Goal: Entertainment & Leisure: Browse casually

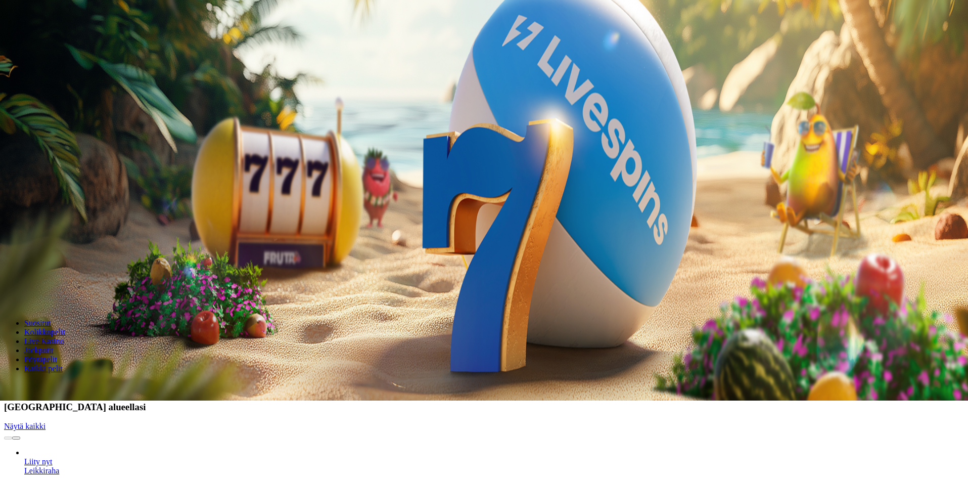
scroll to position [152, 0]
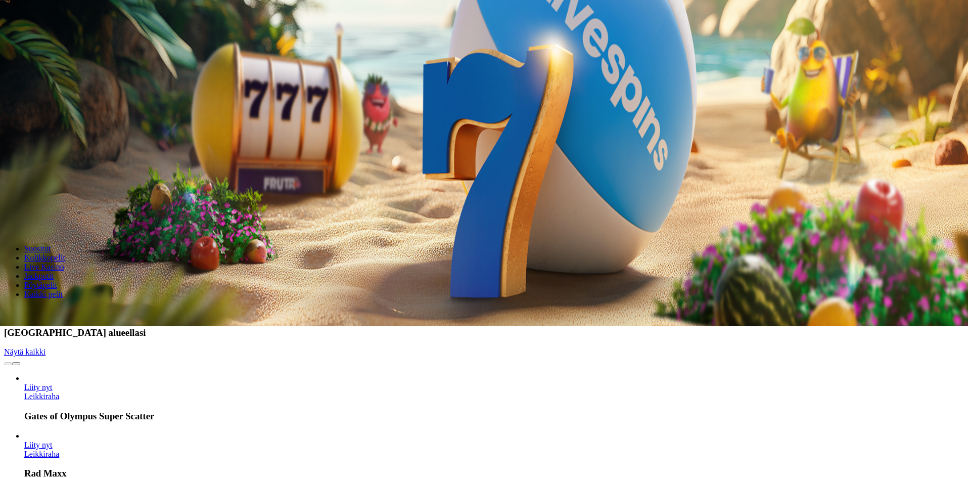
click at [24, 401] on link "Gates of Olympus Super Scatter" at bounding box center [24, 401] width 0 height 0
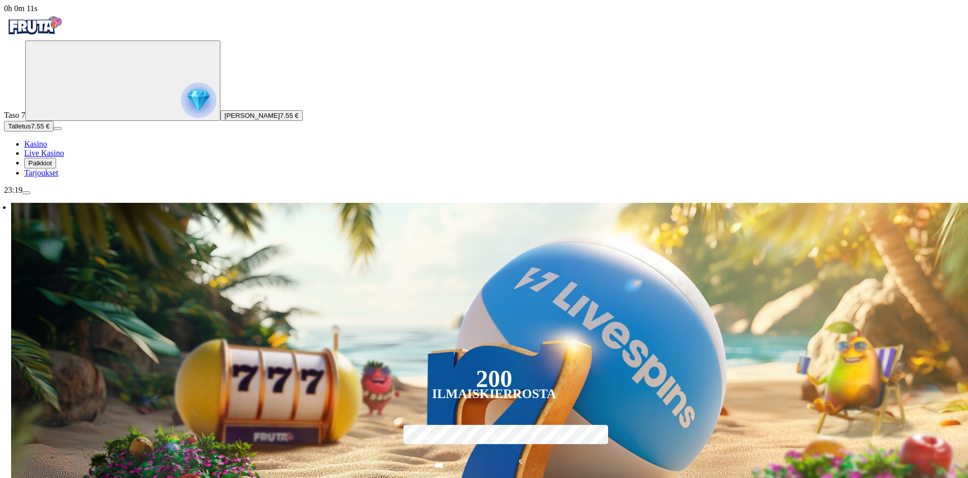
type input "*"
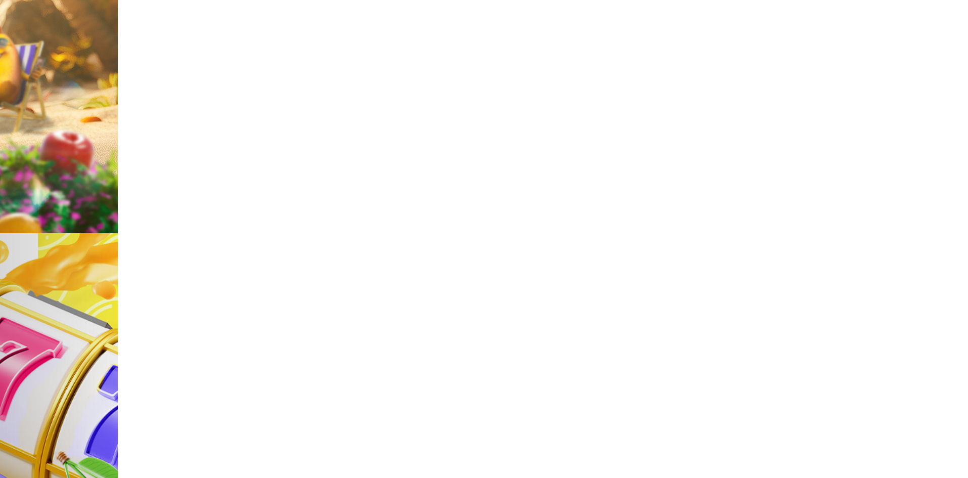
type input "*"
